Goal: Task Accomplishment & Management: Use online tool/utility

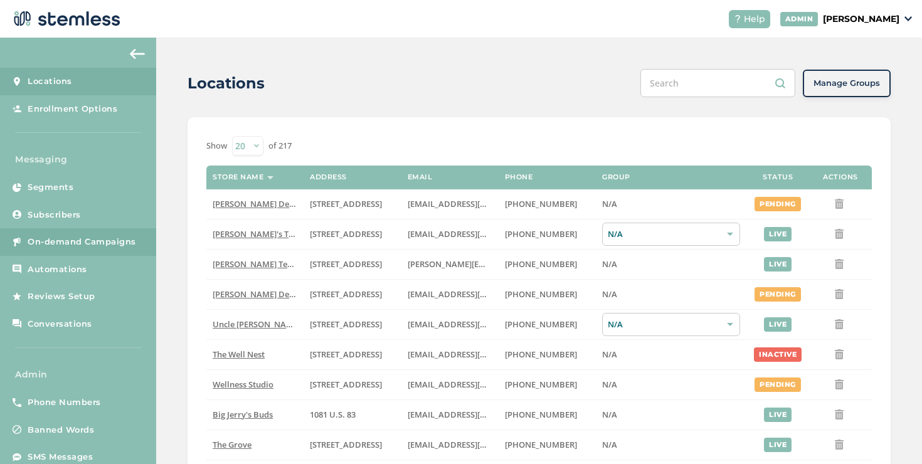
click at [105, 239] on span "On-demand Campaigns" at bounding box center [82, 242] width 108 height 13
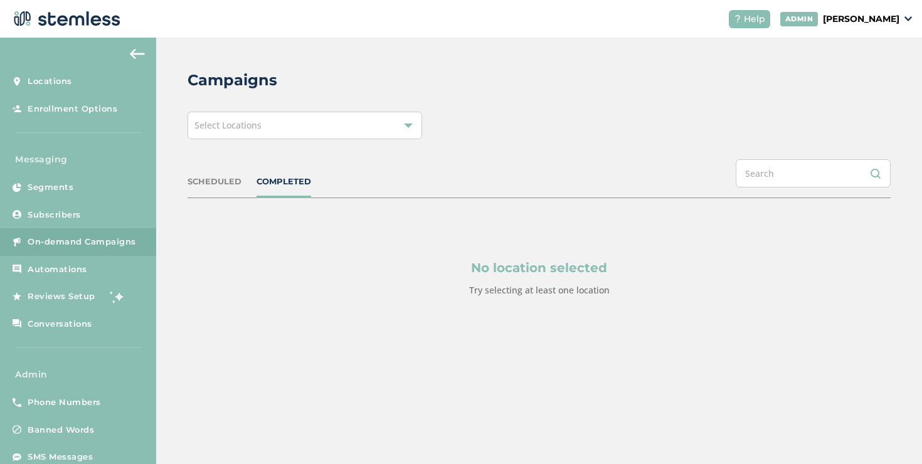
click at [250, 135] on div "Select Locations" at bounding box center [304, 126] width 234 height 28
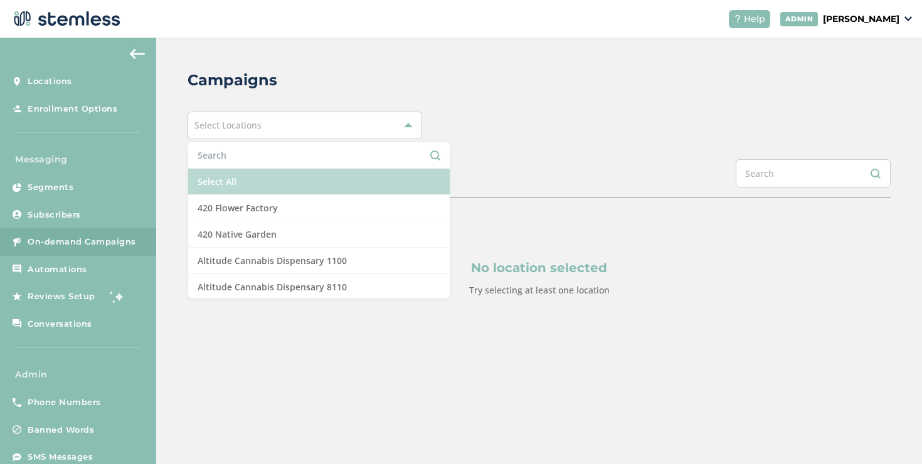
click at [226, 179] on li "Select All" at bounding box center [318, 182] width 261 height 26
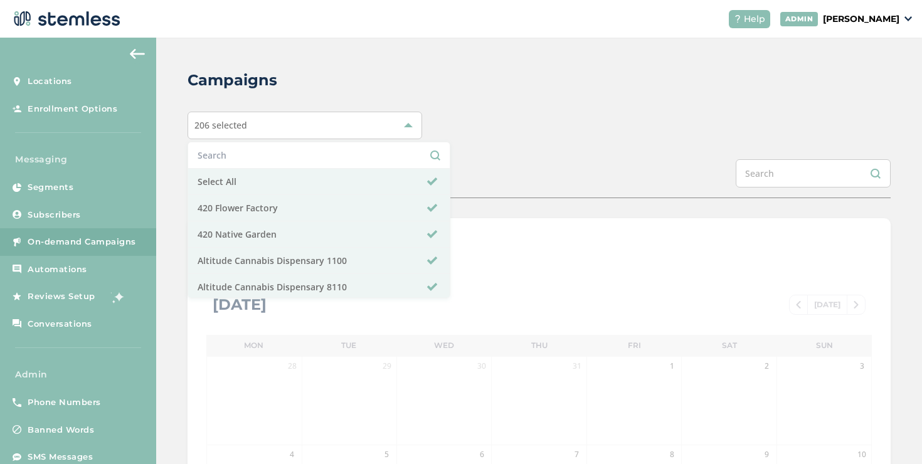
click at [480, 166] on div "SCHEDULED COMPLETED" at bounding box center [538, 178] width 703 height 39
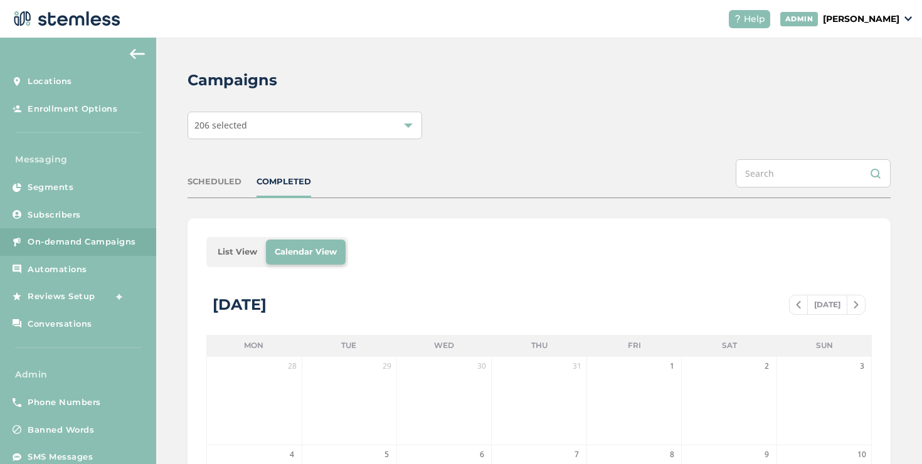
click at [229, 251] on li "List View" at bounding box center [237, 251] width 57 height 25
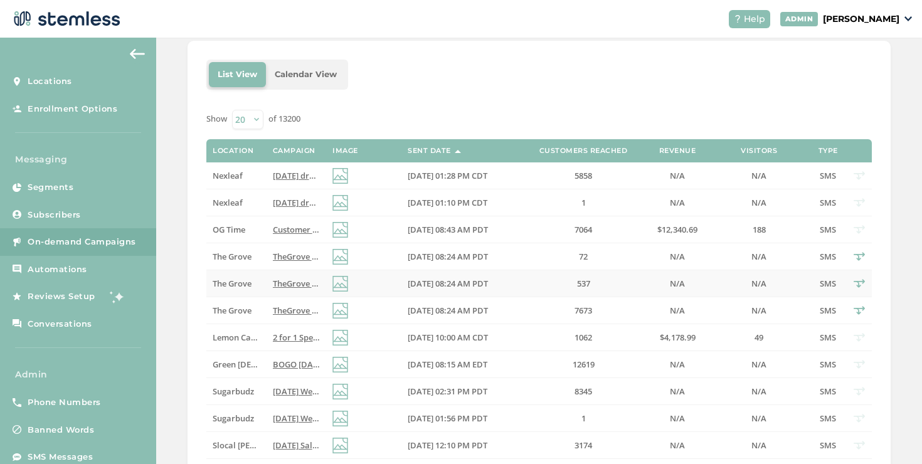
scroll to position [230, 0]
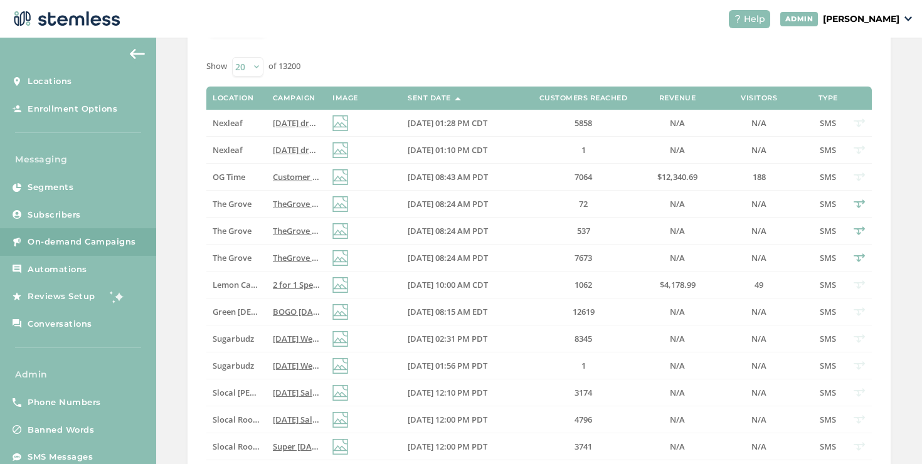
click at [836, 14] on p "[PERSON_NAME]" at bounding box center [861, 19] width 76 height 13
click at [852, 88] on span "Impersonate" at bounding box center [866, 91] width 61 height 13
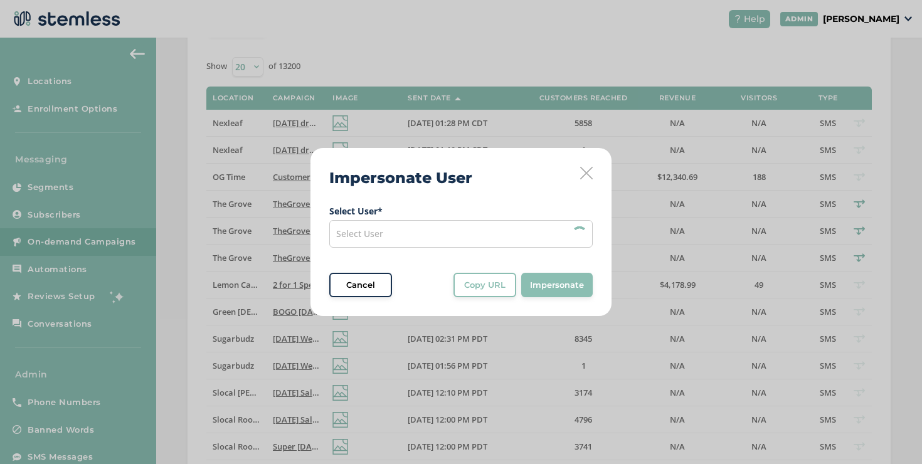
click at [386, 233] on div "Select User" at bounding box center [460, 234] width 263 height 28
click at [372, 263] on input "text" at bounding box center [460, 263] width 243 height 13
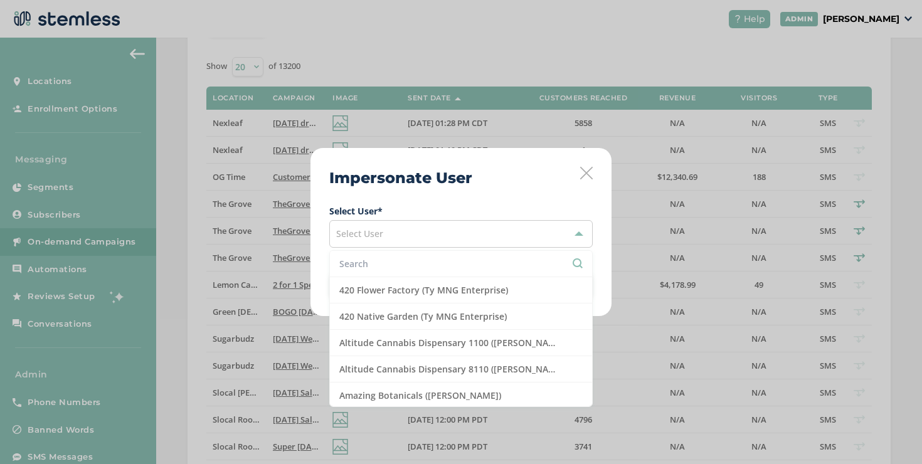
click at [372, 263] on input "text" at bounding box center [460, 263] width 243 height 13
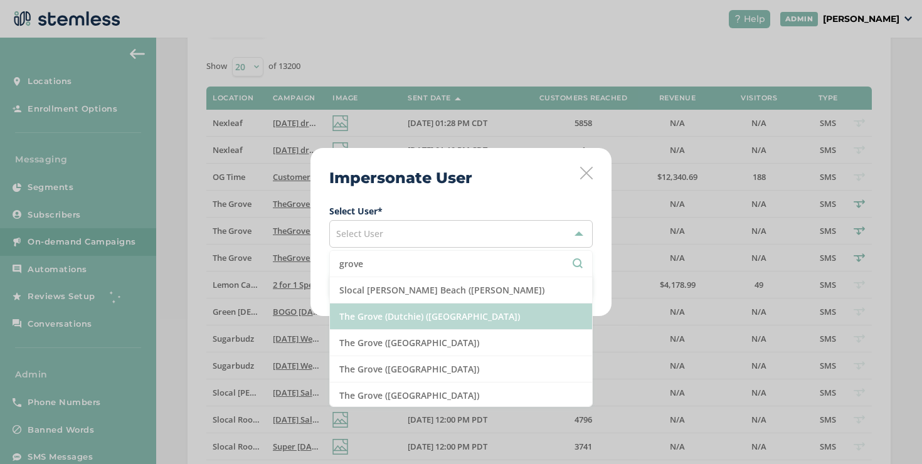
type input "grove"
click at [387, 307] on li "The Grove (Dutchie) ([GEOGRAPHIC_DATA])" at bounding box center [461, 316] width 262 height 26
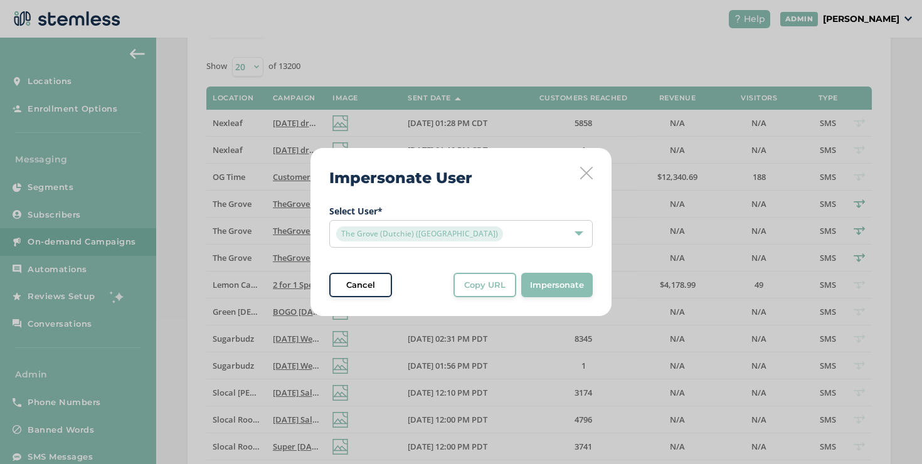
click at [465, 283] on span "Copy URL" at bounding box center [484, 285] width 41 height 13
click at [292, 80] on div "Impersonate User Select User * The Grove (Dutchie) ([GEOGRAPHIC_DATA]) Cancel C…" at bounding box center [461, 232] width 922 height 464
click at [592, 177] on div "Impersonate User Select User * The Grove (Dutchie) ([GEOGRAPHIC_DATA]) Cancel C…" at bounding box center [460, 232] width 301 height 169
click at [584, 163] on div "Impersonate User Select User * The Grove (Dutchie) ([GEOGRAPHIC_DATA]) Cancel C…" at bounding box center [460, 232] width 301 height 169
click at [585, 171] on icon at bounding box center [586, 173] width 13 height 13
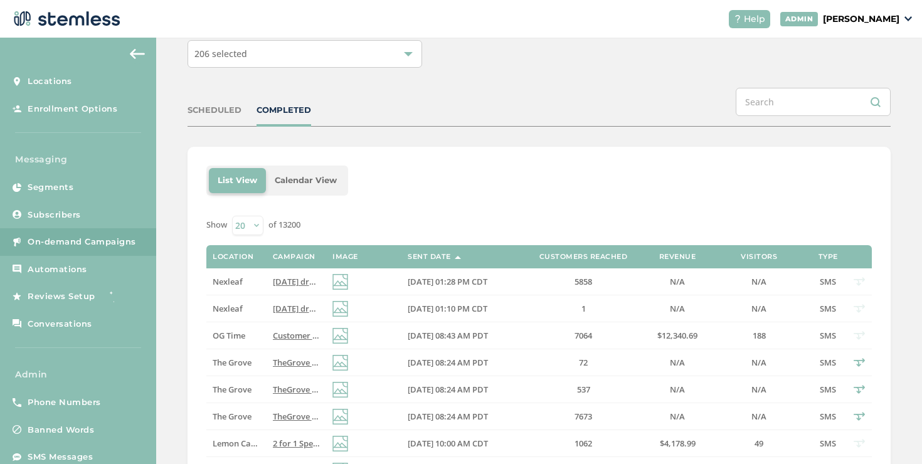
scroll to position [54, 0]
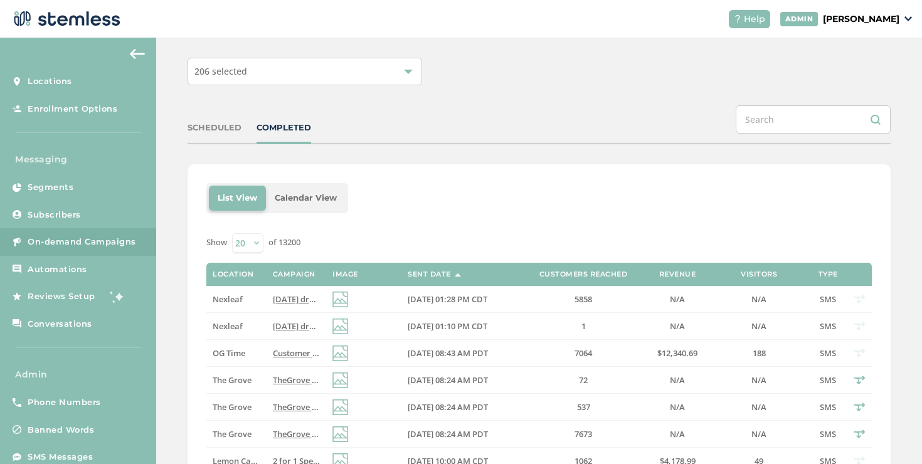
click at [230, 130] on div "SCHEDULED" at bounding box center [214, 128] width 54 height 13
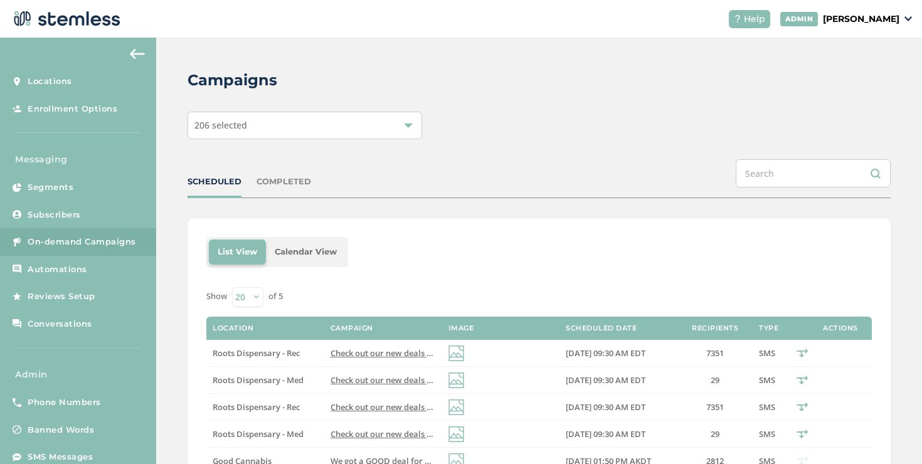
scroll to position [61, 0]
